Goal: Navigation & Orientation: Find specific page/section

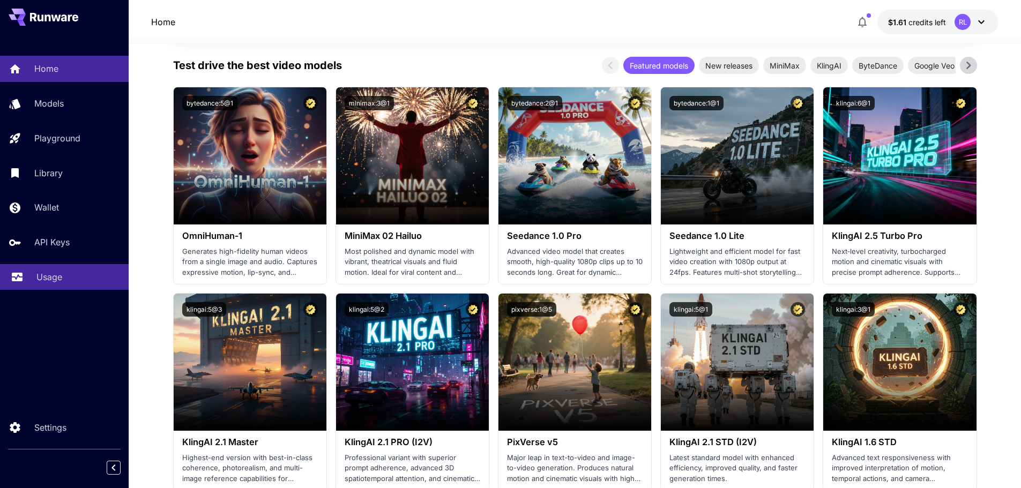
click at [51, 273] on p "Usage" at bounding box center [49, 277] width 26 height 13
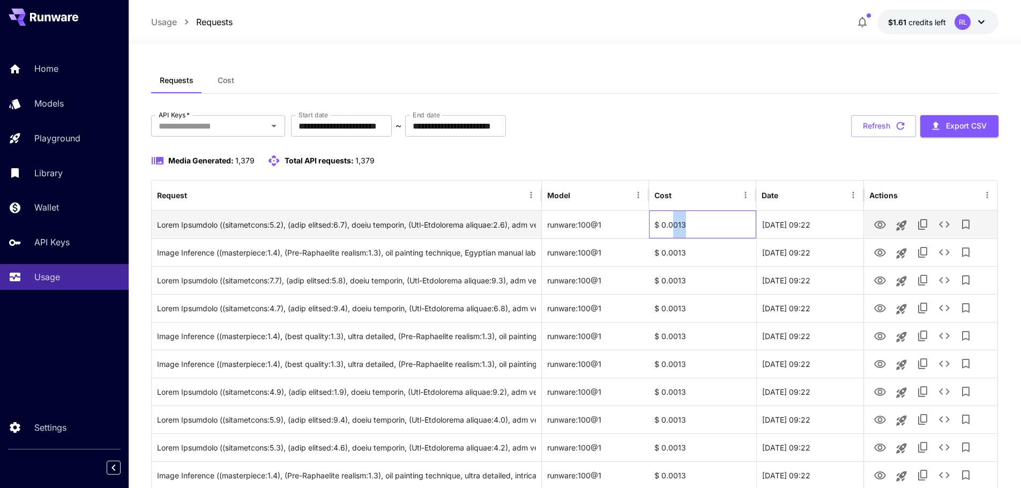
drag, startPoint x: 673, startPoint y: 224, endPoint x: 688, endPoint y: 226, distance: 15.2
click at [688, 226] on div "$ 0.0013" at bounding box center [702, 225] width 107 height 28
click at [676, 225] on div "$ 0.0013" at bounding box center [702, 225] width 107 height 28
drag, startPoint x: 674, startPoint y: 225, endPoint x: 687, endPoint y: 226, distance: 13.4
click at [687, 226] on div "$ 0.0013" at bounding box center [702, 225] width 107 height 28
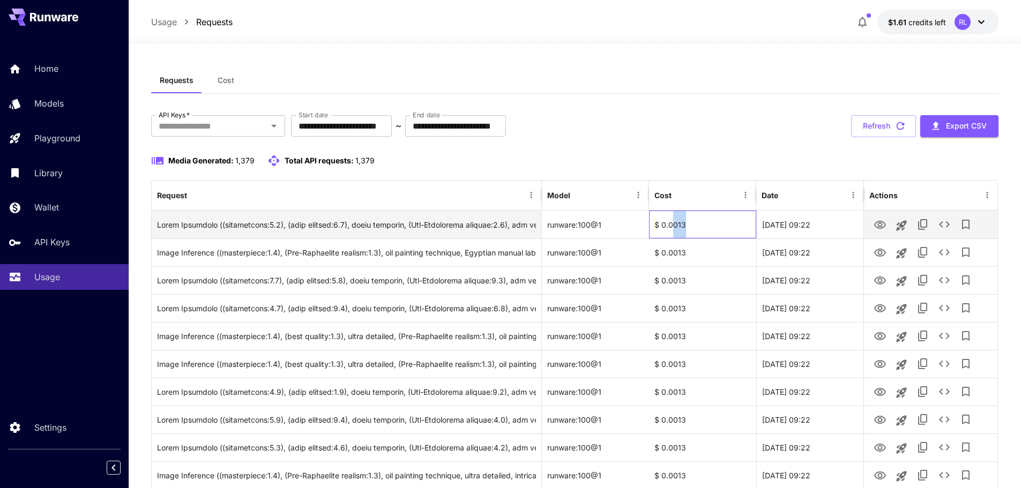
click at [682, 226] on div "$ 0.0013" at bounding box center [702, 225] width 107 height 28
drag, startPoint x: 677, startPoint y: 227, endPoint x: 685, endPoint y: 227, distance: 8.0
click at [685, 227] on div "$ 0.0013" at bounding box center [702, 225] width 107 height 28
click at [677, 227] on div "$ 0.0013" at bounding box center [702, 225] width 107 height 28
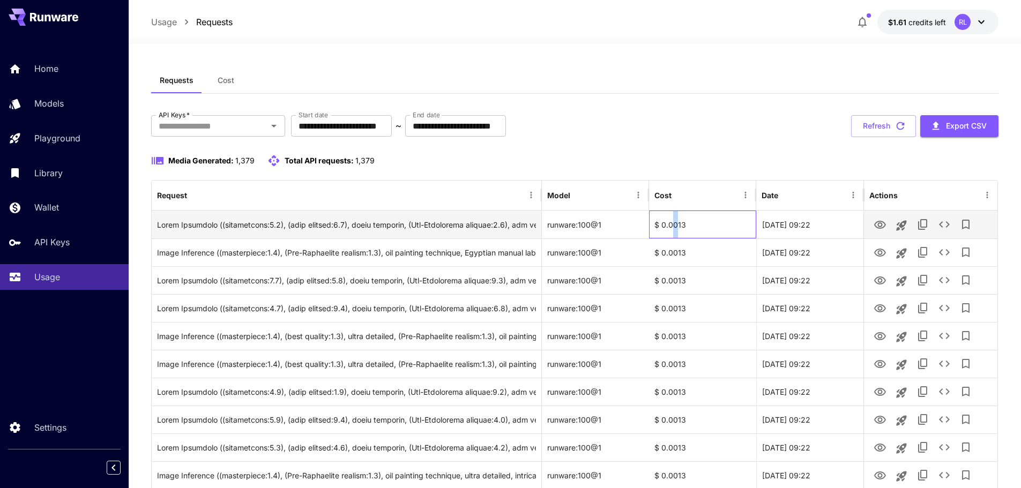
click at [677, 227] on div "$ 0.0013" at bounding box center [702, 225] width 107 height 28
drag, startPoint x: 673, startPoint y: 227, endPoint x: 681, endPoint y: 227, distance: 8.6
click at [681, 227] on div "$ 0.0013" at bounding box center [702, 225] width 107 height 28
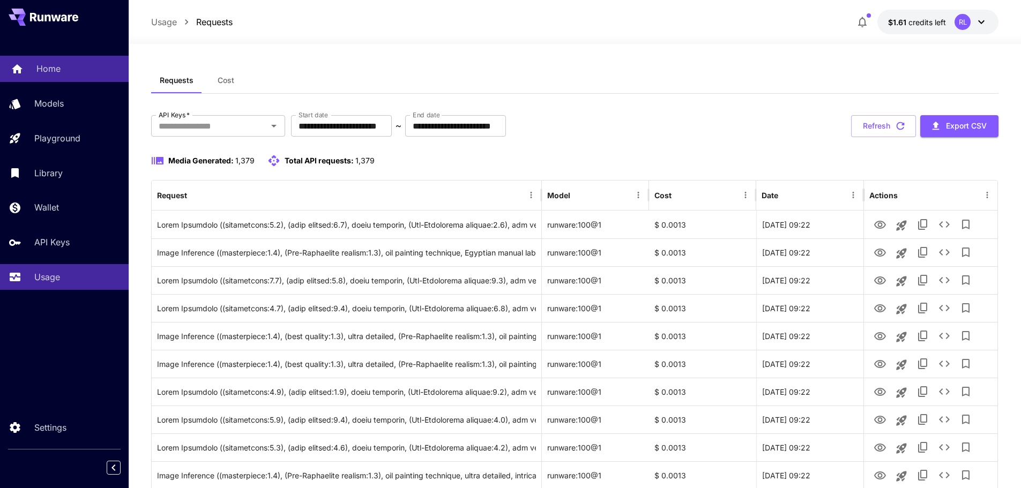
drag, startPoint x: 57, startPoint y: 62, endPoint x: 55, endPoint y: 70, distance: 7.8
click at [57, 63] on p "Home" at bounding box center [48, 68] width 24 height 13
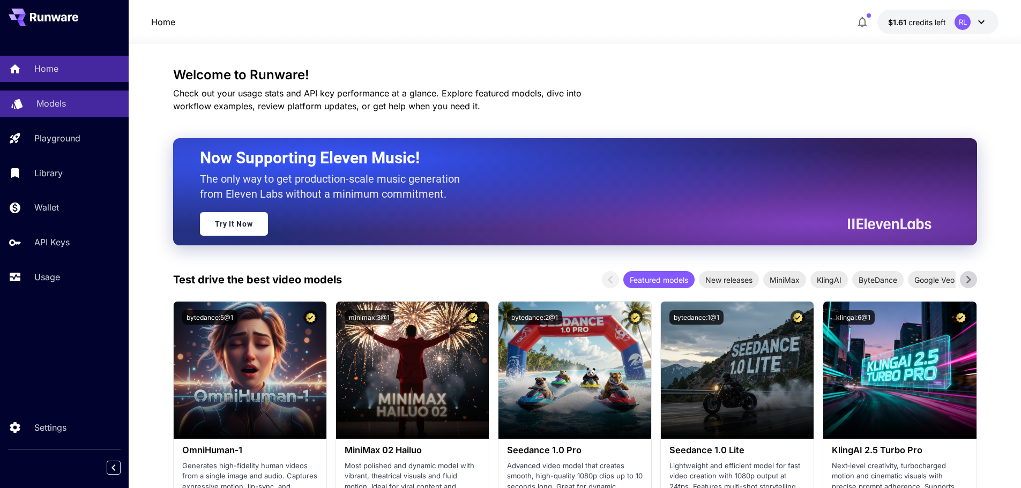
click at [68, 110] on link "Models" at bounding box center [64, 104] width 129 height 26
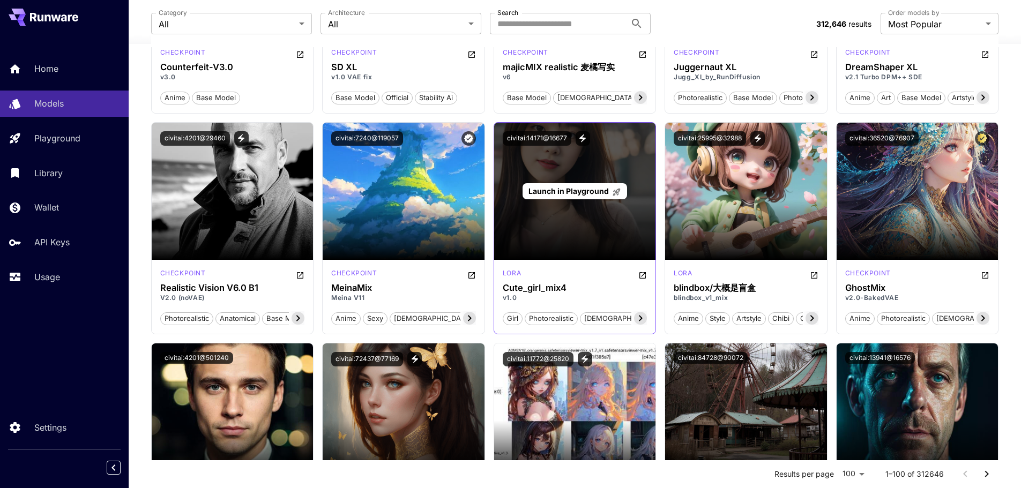
scroll to position [1769, 0]
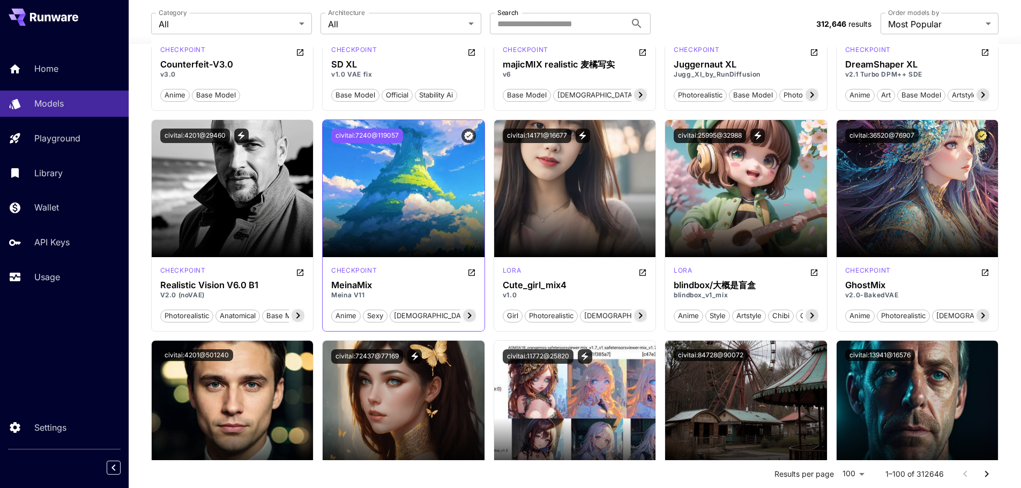
click at [357, 138] on button "civitai:7240@119057" at bounding box center [367, 136] width 72 height 14
drag, startPoint x: 353, startPoint y: 287, endPoint x: 362, endPoint y: 287, distance: 9.7
click at [362, 287] on h3 "MeinaMix" at bounding box center [403, 285] width 145 height 10
